Goal: Task Accomplishment & Management: Use online tool/utility

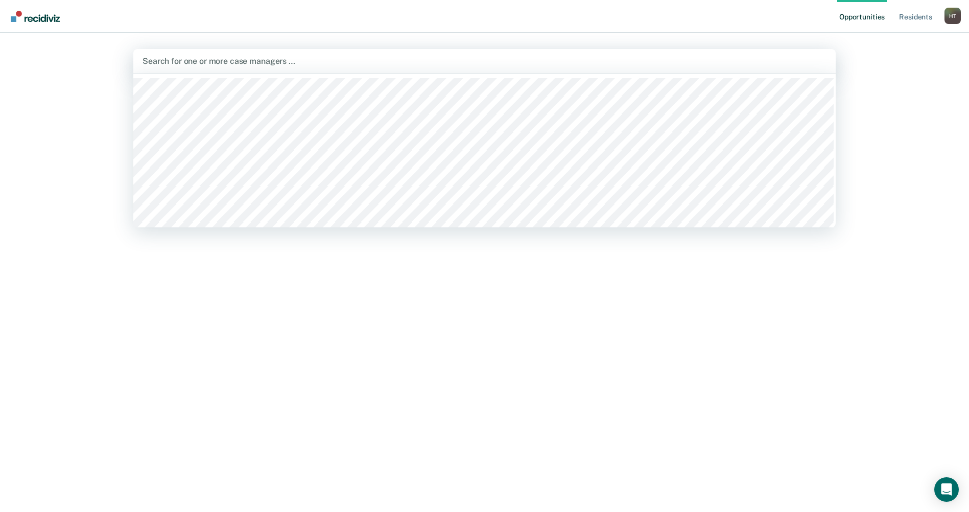
click at [185, 57] on div at bounding box center [484, 61] width 684 height 12
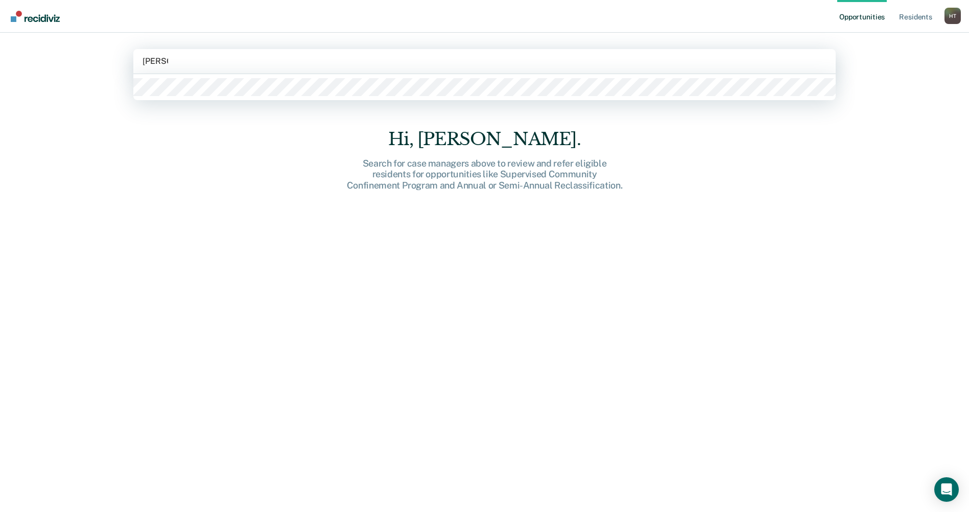
type input "thomas"
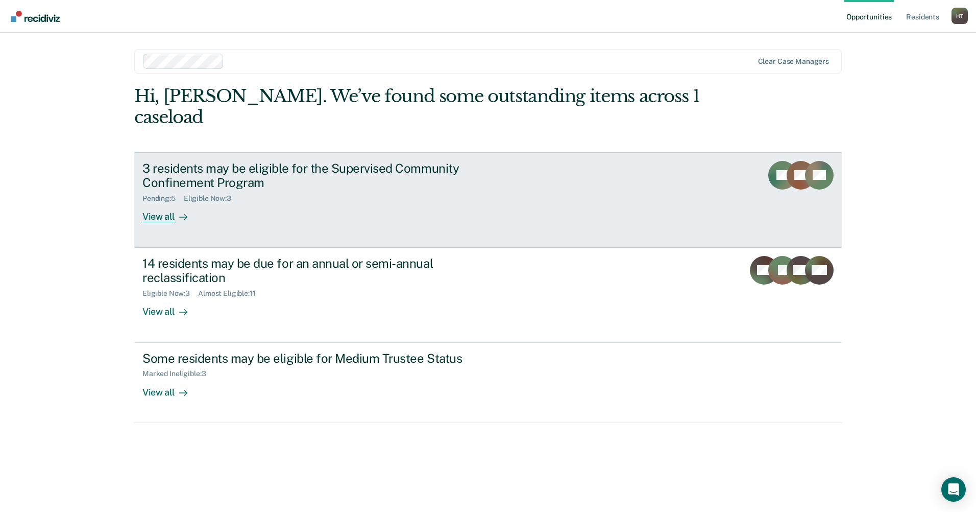
click at [170, 203] on div "View all" at bounding box center [170, 213] width 57 height 20
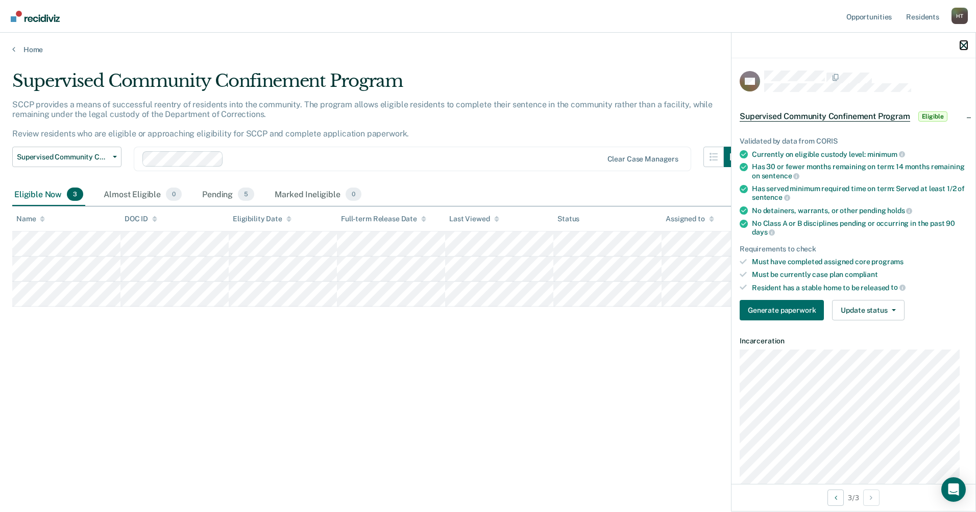
click at [964, 45] on icon "button" at bounding box center [964, 45] width 7 height 7
